Goal: Check status

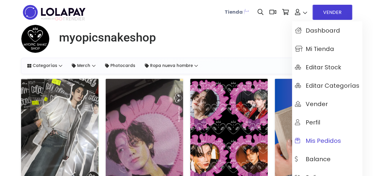
click at [307, 144] on span "Mis pedidos" at bounding box center [318, 141] width 46 height 7
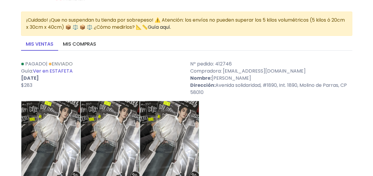
scroll to position [30, 0]
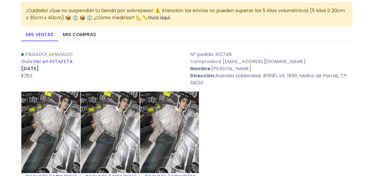
click at [49, 60] on link "Ver en ESTAFETA" at bounding box center [53, 61] width 40 height 7
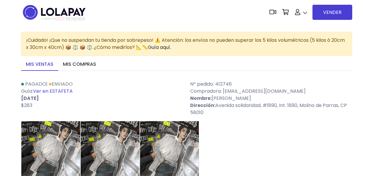
scroll to position [30, 0]
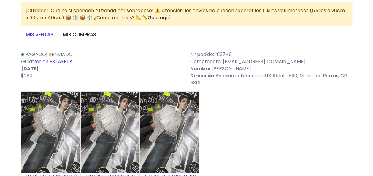
click at [39, 67] on p "[DATE]" at bounding box center [102, 68] width 162 height 7
click at [42, 63] on link "Ver en ESTAFETA" at bounding box center [53, 61] width 40 height 7
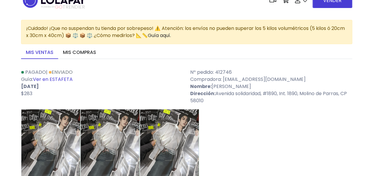
scroll to position [0, 0]
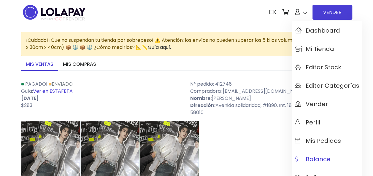
click at [314, 157] on span "Balance" at bounding box center [313, 159] width 36 height 7
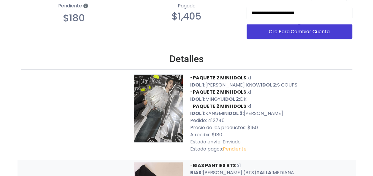
scroll to position [119, 0]
drag, startPoint x: 271, startPoint y: 106, endPoint x: 259, endPoint y: 96, distance: 15.7
